Goal: Task Accomplishment & Management: Manage account settings

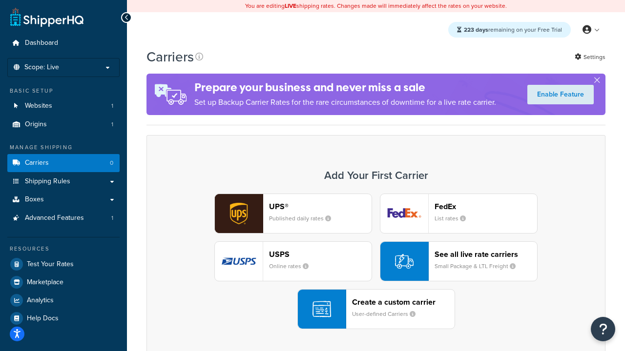
click at [376, 262] on div "UPS® Published daily rates FedEx List rates USPS Online rates See all live rate…" at bounding box center [376, 262] width 438 height 136
click at [486, 207] on header "FedEx" at bounding box center [485, 206] width 102 height 9
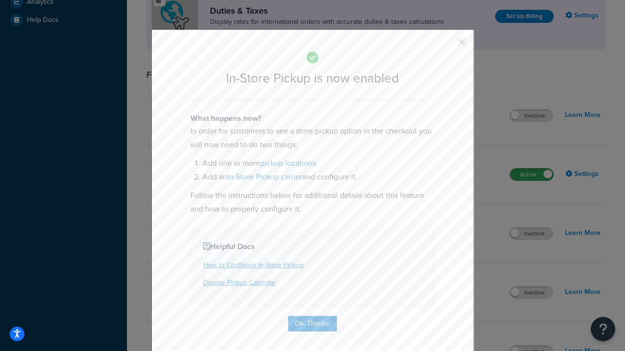
scroll to position [336, 0]
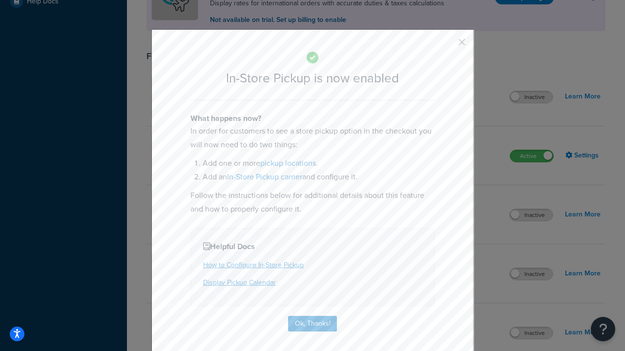
click at [447, 45] on button "button" at bounding box center [447, 45] width 2 height 2
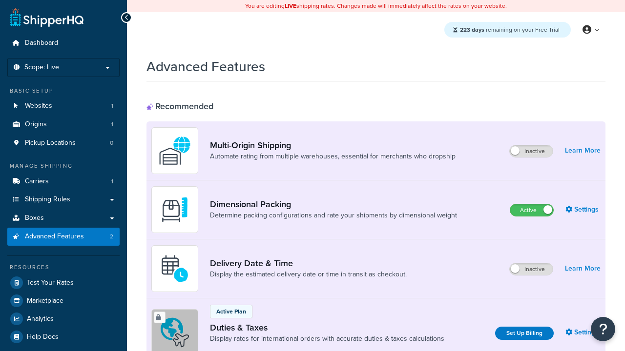
click at [531, 211] on label "Active" at bounding box center [531, 210] width 43 height 12
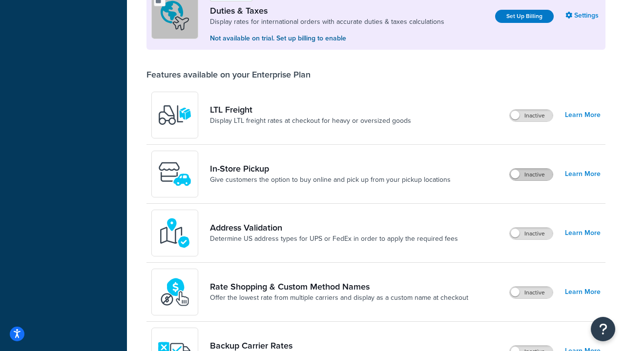
scroll to position [299, 0]
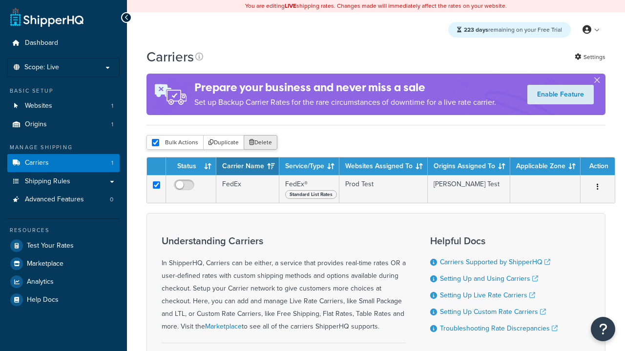
click at [260, 143] on button "Delete" at bounding box center [261, 142] width 34 height 15
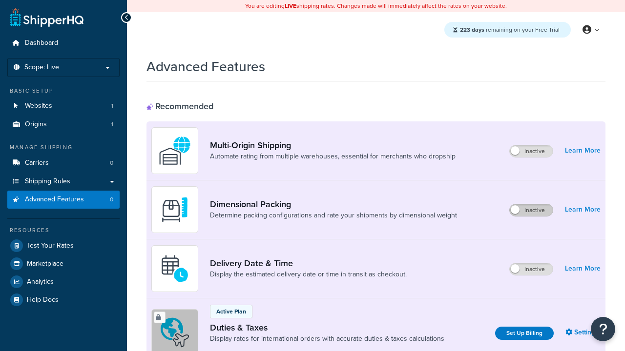
click at [531, 211] on label "Inactive" at bounding box center [530, 210] width 43 height 12
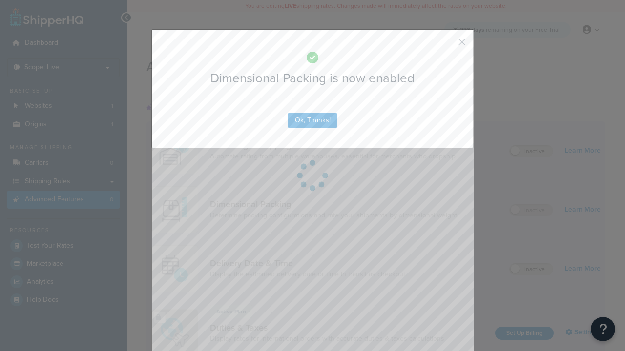
click at [447, 45] on button "button" at bounding box center [447, 45] width 2 height 2
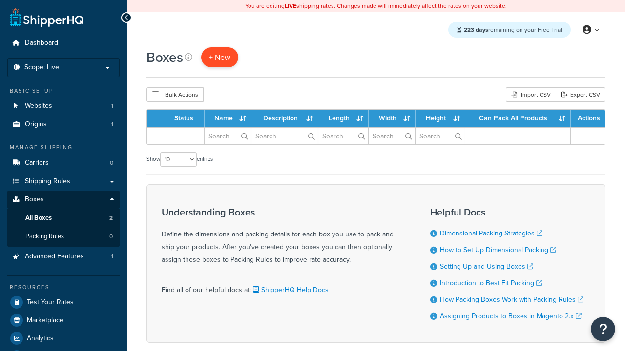
click at [219, 58] on span "+ New" at bounding box center [219, 57] width 21 height 11
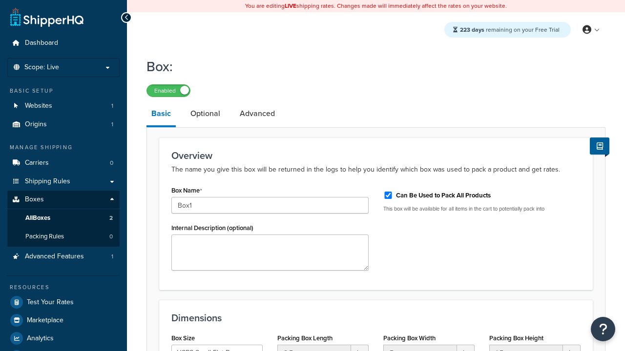
select select "usps_small"
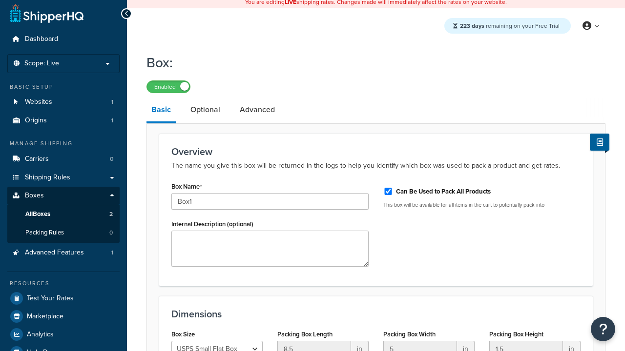
type input "Box1"
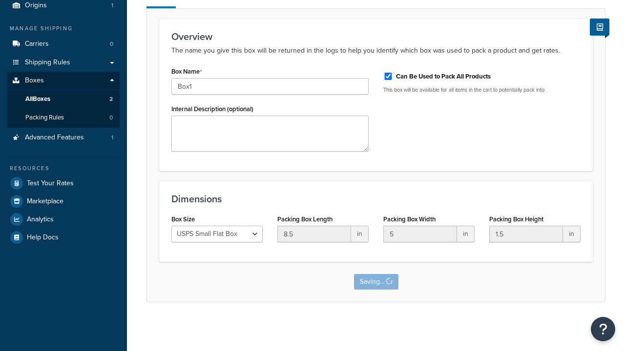
scroll to position [0, 0]
